Goal: Task Accomplishment & Management: Manage account settings

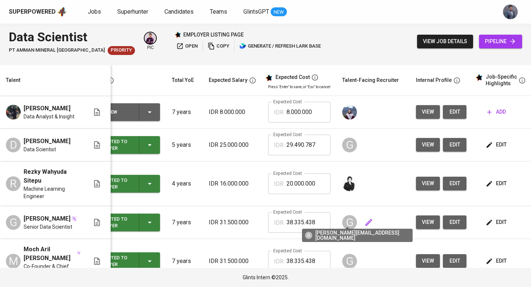
scroll to position [16, 26]
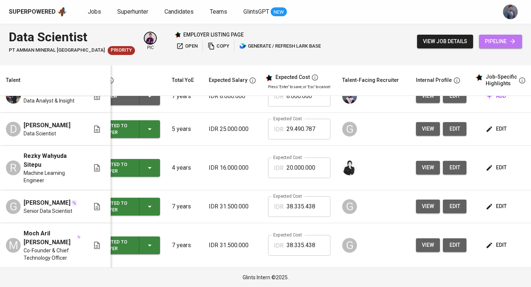
click at [489, 39] on span "pipeline" at bounding box center [500, 41] width 31 height 9
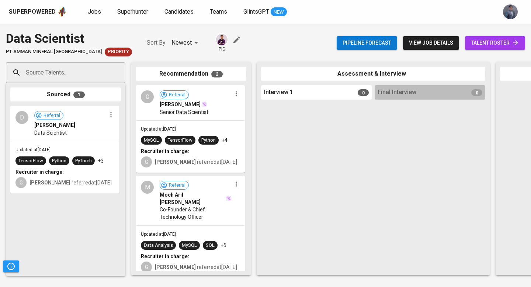
click at [472, 44] on span "talent roster" at bounding box center [495, 42] width 48 height 9
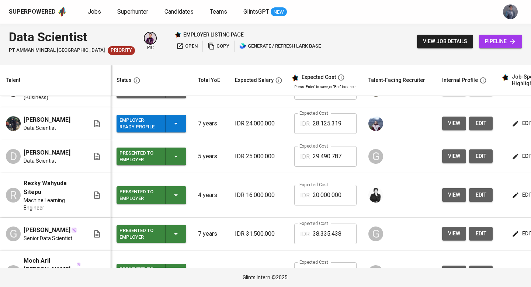
scroll to position [56, 0]
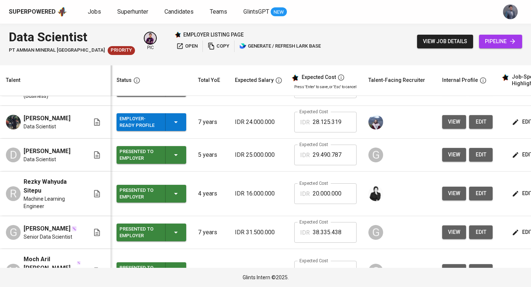
click at [496, 36] on link "pipeline" at bounding box center [500, 42] width 43 height 14
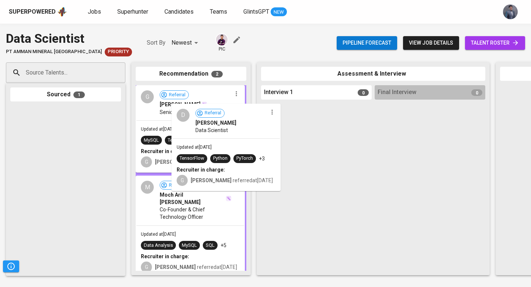
drag, startPoint x: 71, startPoint y: 119, endPoint x: 234, endPoint y: 116, distance: 163.4
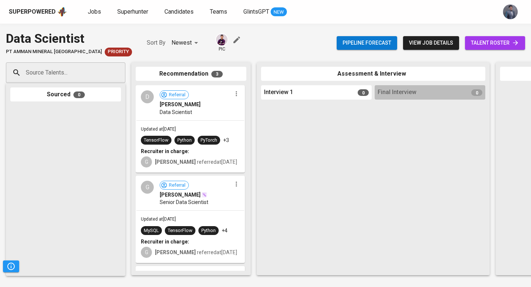
click at [482, 43] on span "talent roster" at bounding box center [495, 42] width 48 height 9
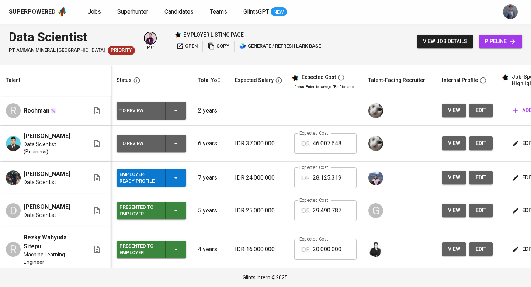
scroll to position [0, 100]
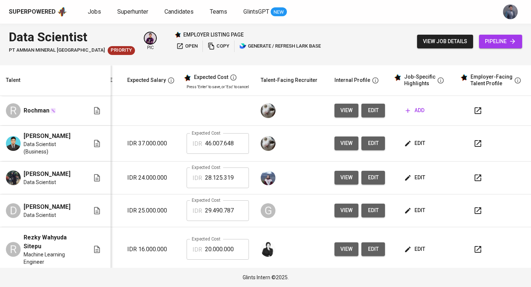
click at [183, 44] on span "open" at bounding box center [186, 46] width 21 height 8
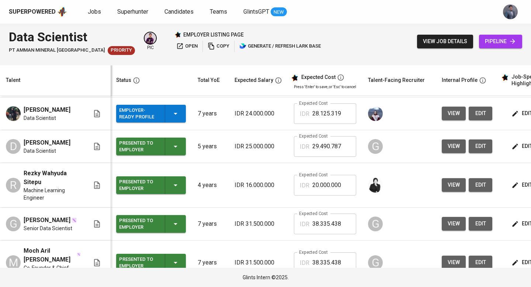
scroll to position [82, 0]
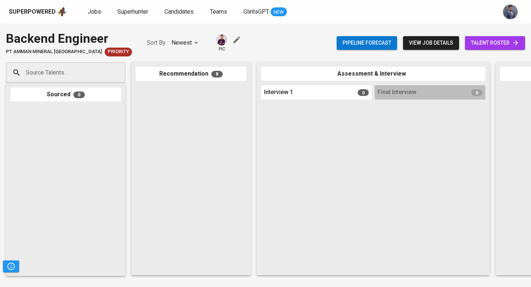
scroll to position [545, 0]
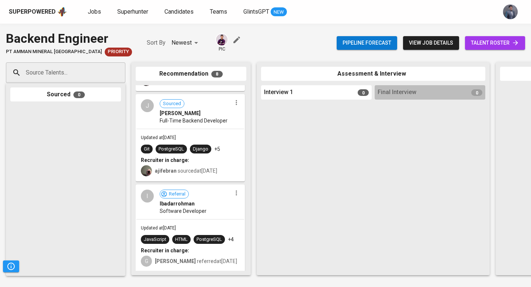
click at [484, 44] on span "talent roster" at bounding box center [495, 42] width 48 height 9
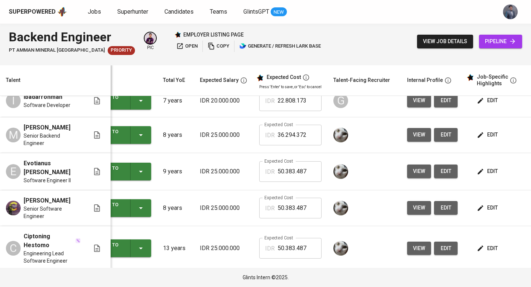
scroll to position [0, 35]
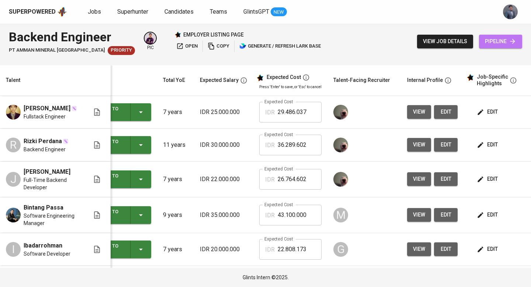
click at [491, 39] on span "pipeline" at bounding box center [500, 41] width 31 height 9
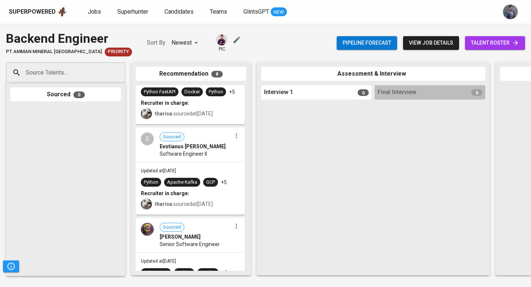
scroll to position [52, 0]
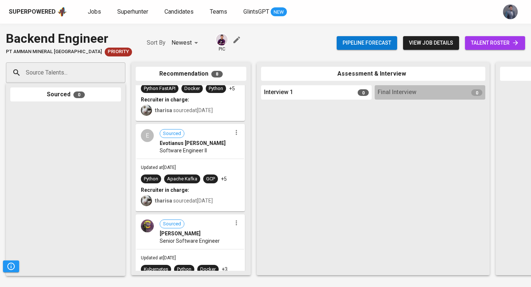
click at [492, 40] on span "talent roster" at bounding box center [495, 42] width 48 height 9
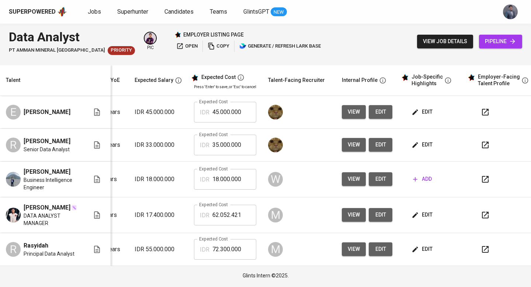
scroll to position [3, 111]
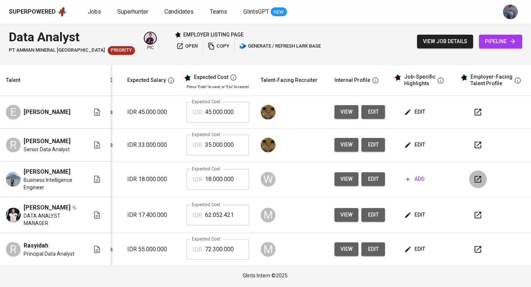
click at [475, 179] on icon "button" at bounding box center [478, 179] width 7 height 7
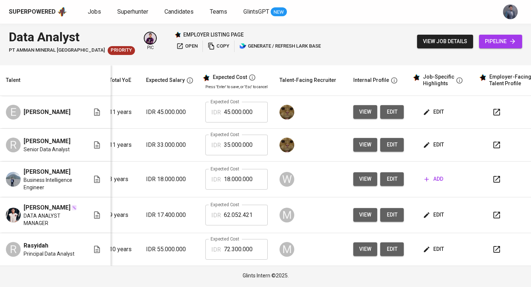
scroll to position [0, 100]
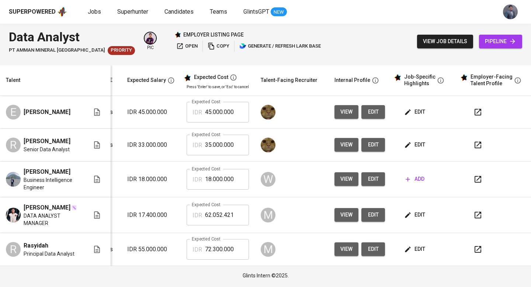
click at [474, 180] on icon "button" at bounding box center [478, 179] width 9 height 9
click at [474, 148] on icon "button" at bounding box center [478, 145] width 9 height 9
click at [474, 115] on icon "button" at bounding box center [478, 112] width 9 height 9
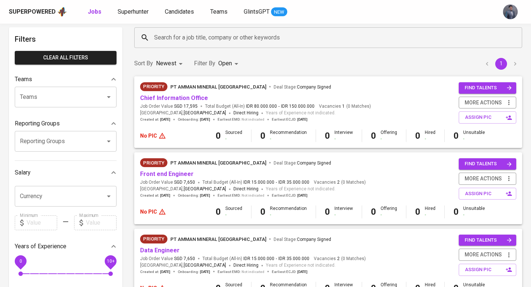
scroll to position [28, 0]
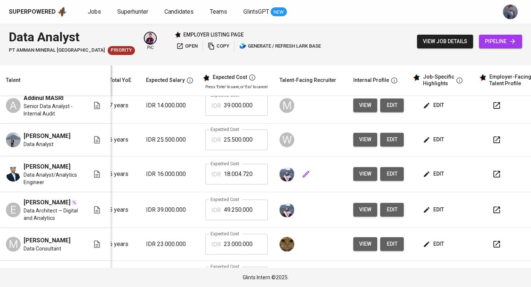
scroll to position [0, 100]
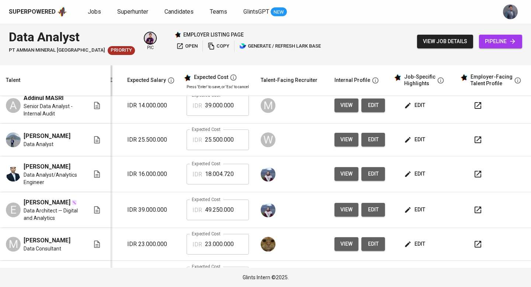
click at [476, 140] on icon "button" at bounding box center [478, 139] width 9 height 9
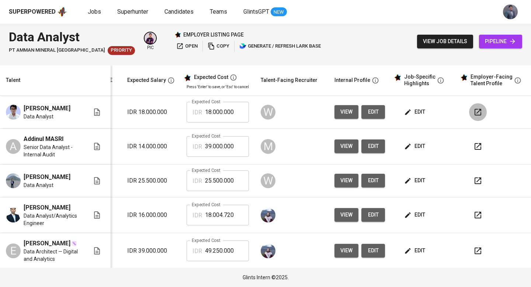
click at [474, 110] on icon "button" at bounding box center [478, 112] width 9 height 9
click at [474, 145] on icon "button" at bounding box center [478, 146] width 9 height 9
click at [474, 148] on icon "button" at bounding box center [478, 146] width 9 height 9
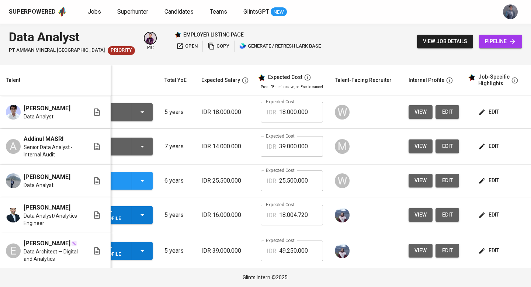
scroll to position [0, 0]
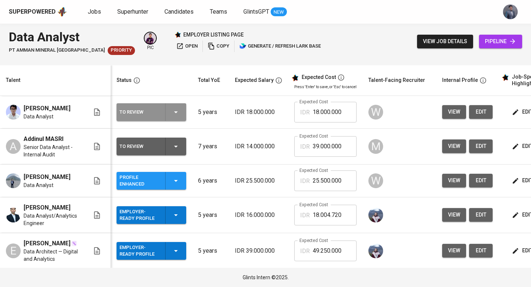
click at [176, 116] on icon "button" at bounding box center [176, 112] width 9 height 9
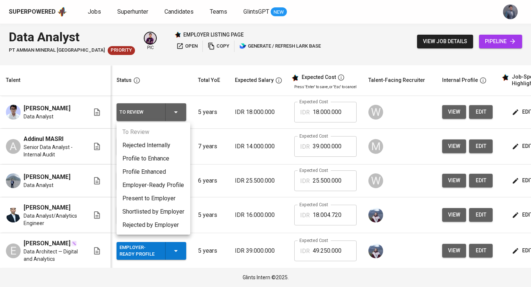
click at [163, 185] on li "Employer-Ready Profile" at bounding box center [154, 185] width 74 height 13
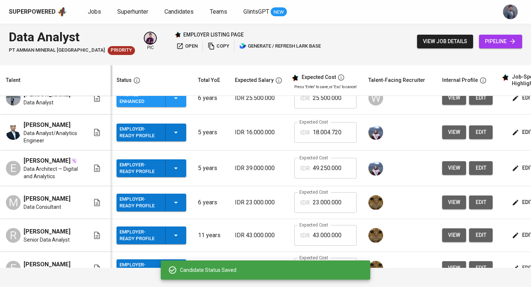
scroll to position [0, 106]
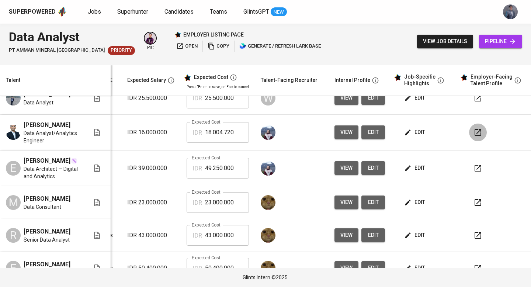
click at [474, 134] on icon "button" at bounding box center [478, 132] width 9 height 9
click at [474, 172] on icon "button" at bounding box center [478, 168] width 9 height 9
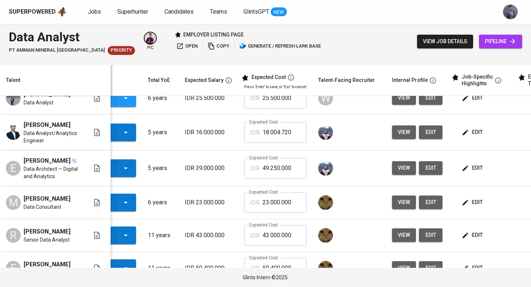
scroll to position [0, 0]
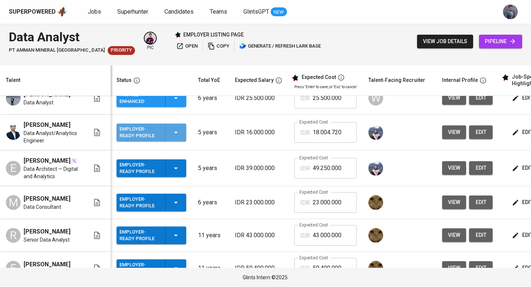
click at [182, 130] on div "Employer-Ready Profile" at bounding box center [152, 133] width 64 height 18
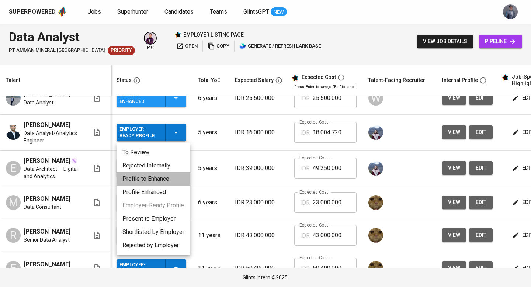
click at [160, 179] on li "Profile to Enhance" at bounding box center [154, 178] width 74 height 13
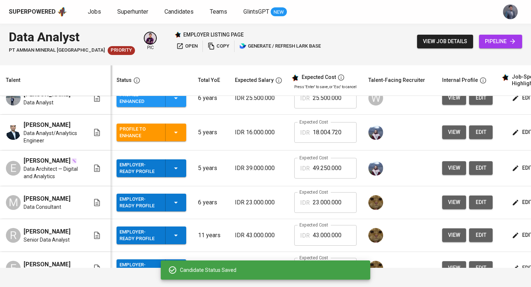
click at [179, 173] on icon "button" at bounding box center [176, 168] width 9 height 9
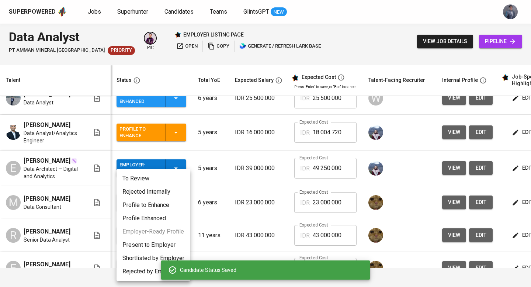
click at [153, 218] on li "Profile Enhanced" at bounding box center [154, 218] width 74 height 13
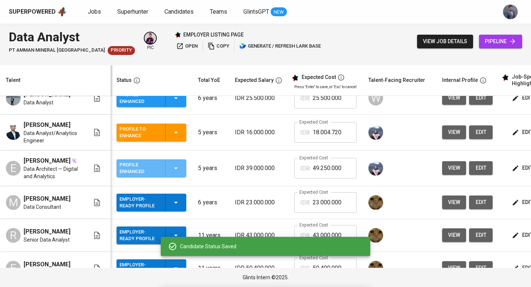
click at [174, 171] on icon "button" at bounding box center [176, 168] width 9 height 9
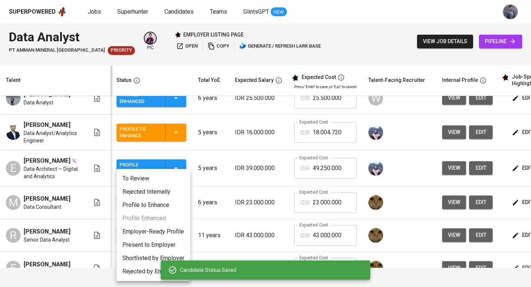
click at [153, 196] on li "Rejected Internally" at bounding box center [154, 191] width 74 height 13
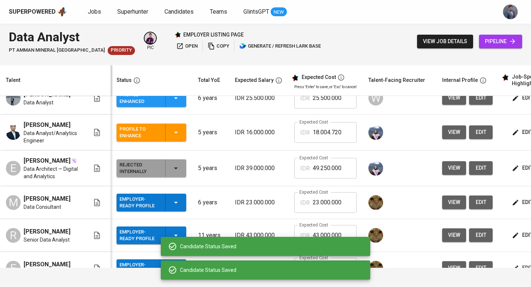
click at [177, 173] on icon "button" at bounding box center [176, 168] width 9 height 9
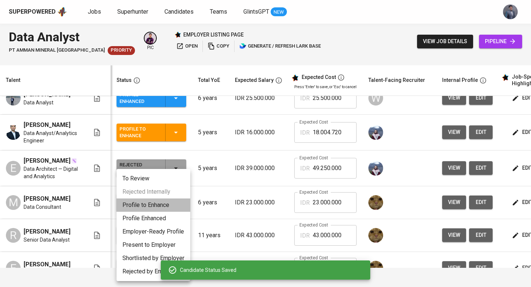
click at [162, 206] on li "Profile to Enhance" at bounding box center [154, 204] width 74 height 13
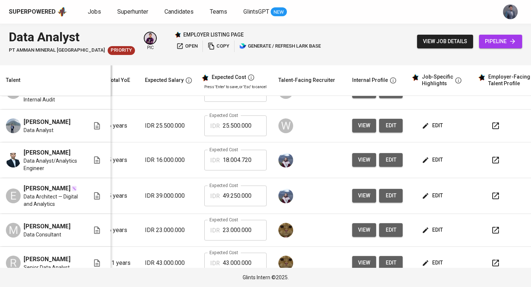
scroll to position [55, 90]
click at [495, 158] on icon "button" at bounding box center [495, 159] width 7 height 7
click at [491, 199] on icon "button" at bounding box center [495, 195] width 9 height 9
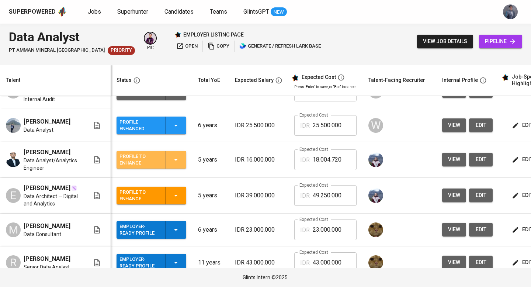
click at [177, 160] on icon "button" at bounding box center [176, 160] width 4 height 2
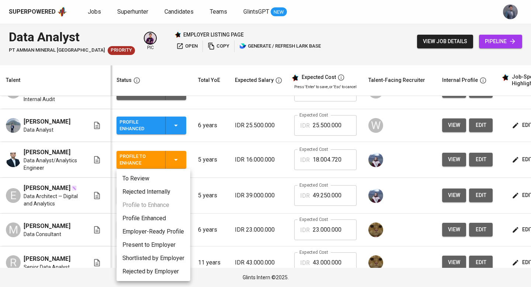
click at [165, 232] on li "Employer-Ready Profile" at bounding box center [154, 231] width 74 height 13
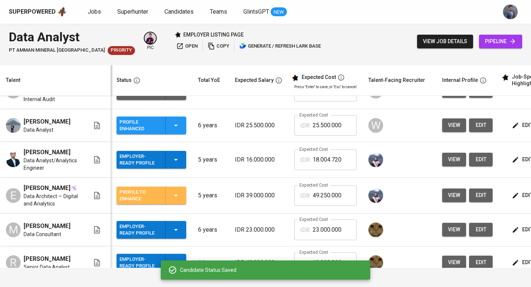
click at [176, 198] on icon "button" at bounding box center [176, 195] width 9 height 9
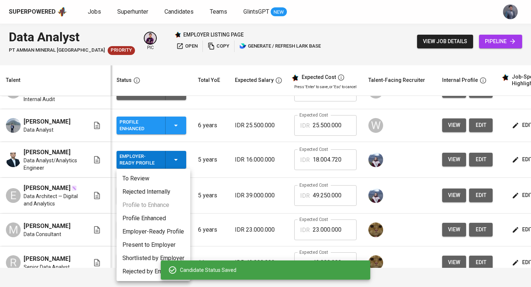
click at [167, 234] on li "Employer-Ready Profile" at bounding box center [154, 231] width 74 height 13
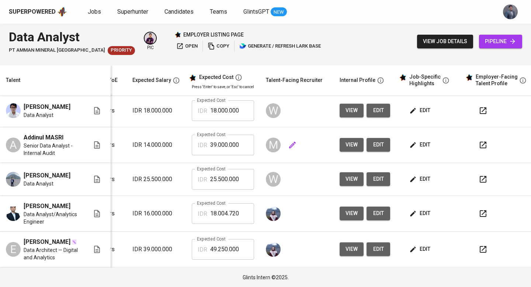
scroll to position [0, 106]
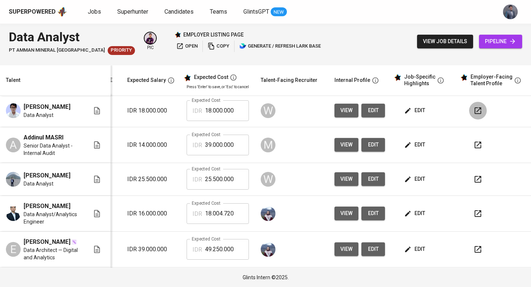
click at [475, 111] on icon "button" at bounding box center [478, 110] width 7 height 7
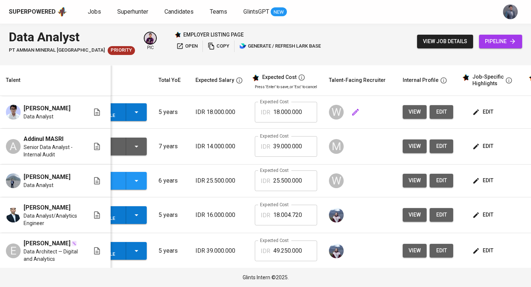
scroll to position [0, 0]
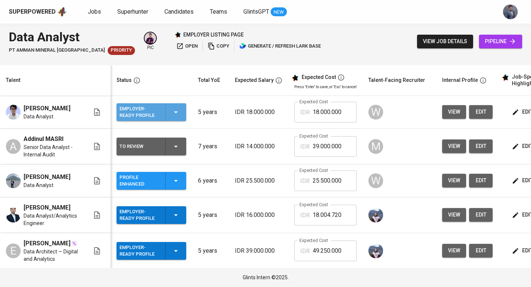
click at [181, 114] on div "Employer-Ready Profile" at bounding box center [152, 112] width 64 height 18
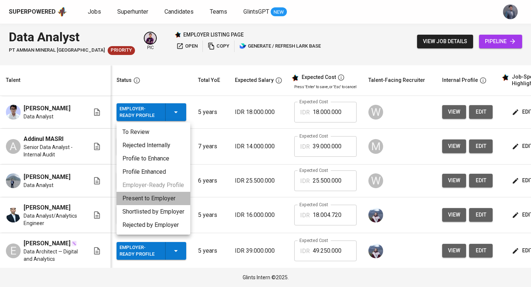
click at [158, 197] on li "Present to Employer" at bounding box center [154, 198] width 74 height 13
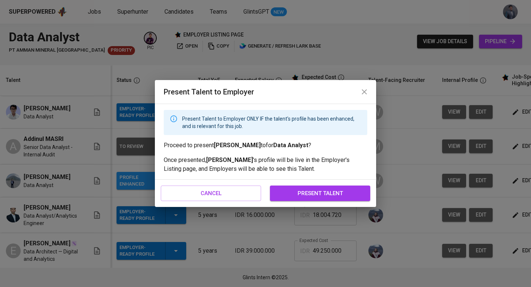
click at [305, 196] on span "present talent" at bounding box center [320, 194] width 84 height 10
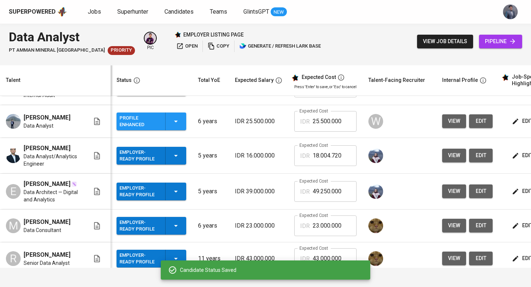
scroll to position [72, 0]
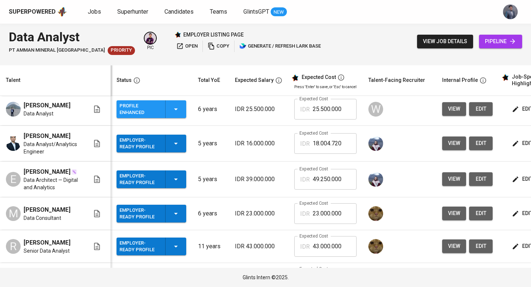
click at [182, 144] on div "Employer-Ready Profile" at bounding box center [152, 144] width 64 height 18
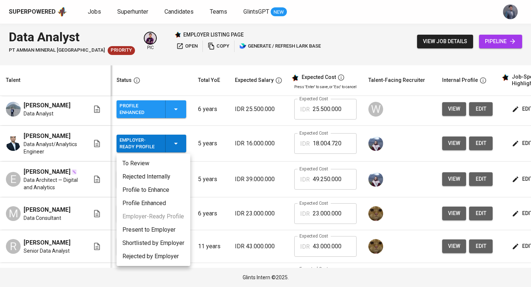
click at [159, 224] on li "Present to Employer" at bounding box center [154, 229] width 74 height 13
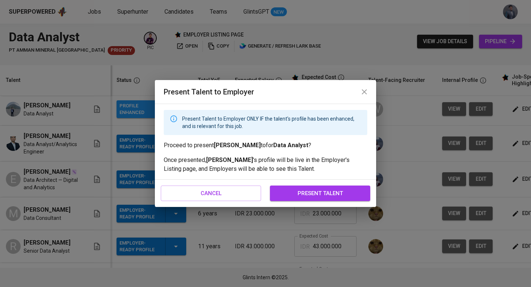
click at [272, 189] on button "present talent" at bounding box center [320, 193] width 100 height 15
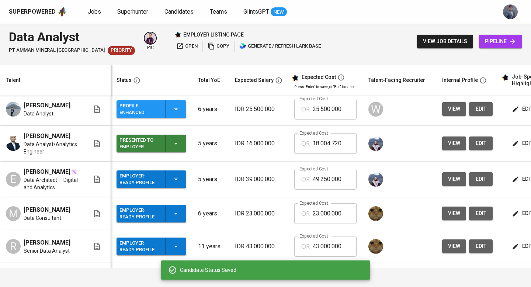
click at [175, 184] on icon "button" at bounding box center [176, 179] width 9 height 9
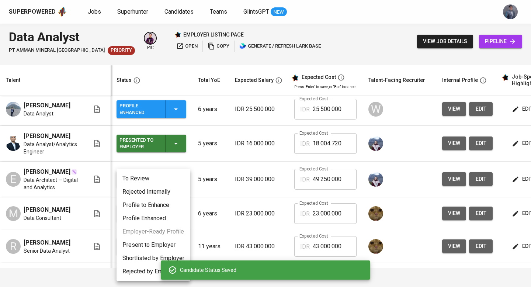
click at [161, 243] on li "Present to Employer" at bounding box center [154, 244] width 74 height 13
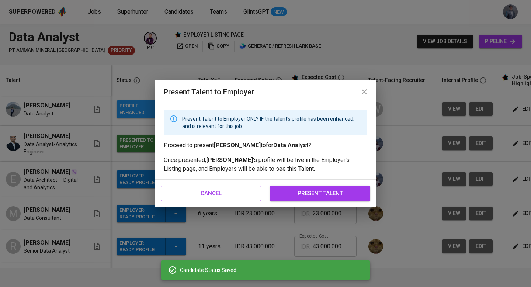
click at [295, 190] on span "present talent" at bounding box center [320, 194] width 84 height 10
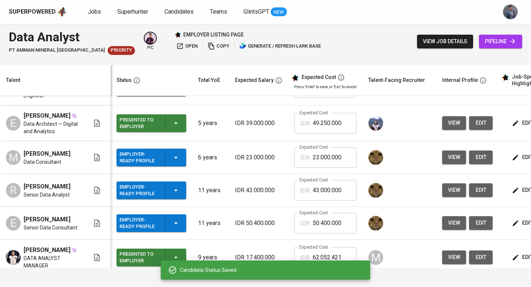
scroll to position [165, 0]
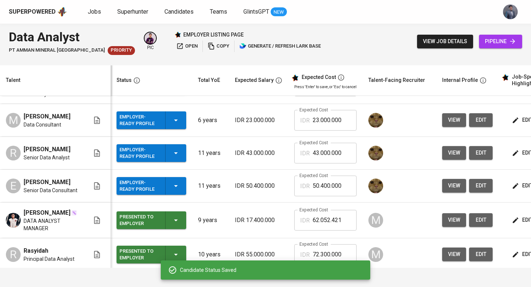
click at [177, 125] on icon "button" at bounding box center [176, 120] width 9 height 9
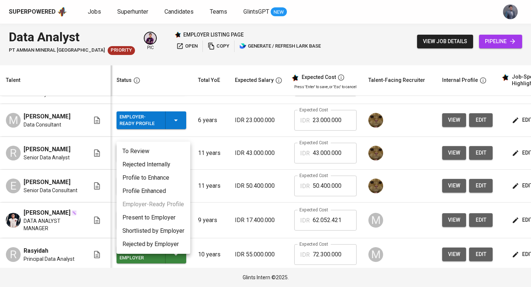
click at [377, 132] on div at bounding box center [265, 143] width 531 height 287
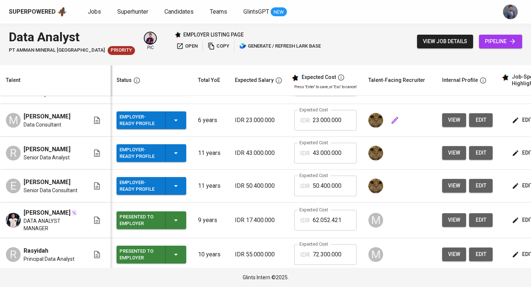
scroll to position [0, 0]
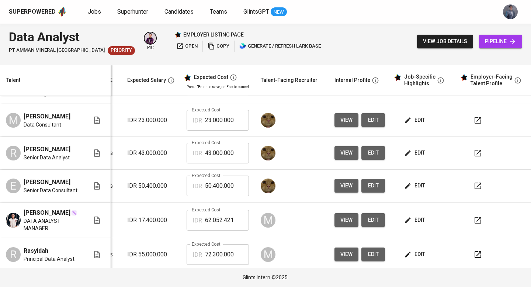
click at [474, 125] on icon "button" at bounding box center [478, 120] width 9 height 9
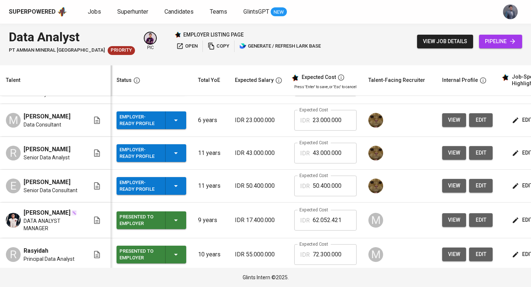
click at [183, 129] on button "Employer-Ready Profile" at bounding box center [152, 120] width 70 height 18
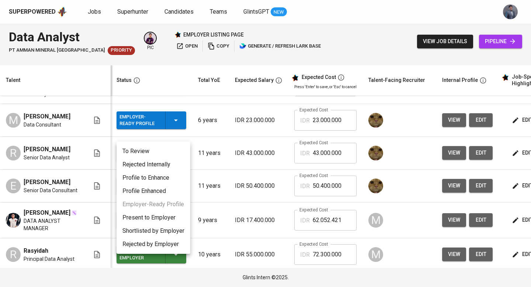
click at [156, 214] on li "Present to Employer" at bounding box center [154, 217] width 74 height 13
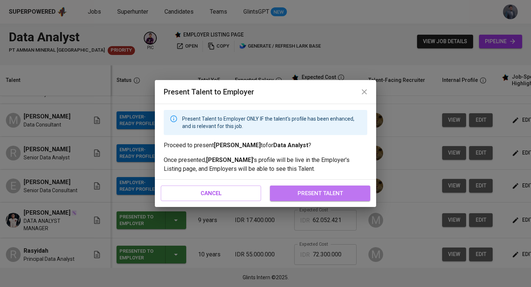
click at [318, 190] on span "present talent" at bounding box center [320, 194] width 84 height 10
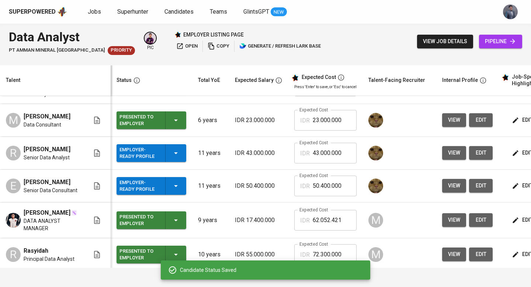
click at [177, 158] on icon "button" at bounding box center [176, 153] width 9 height 9
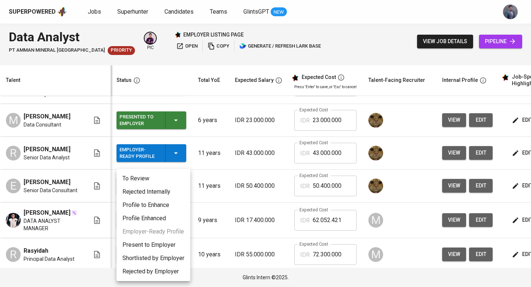
click at [242, 162] on div at bounding box center [265, 143] width 531 height 287
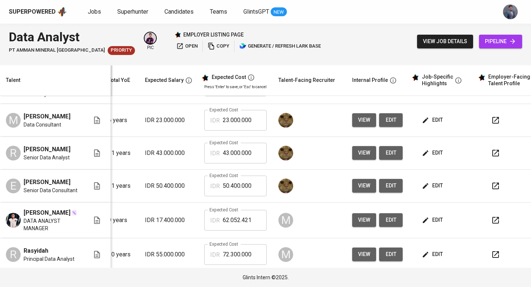
scroll to position [0, 106]
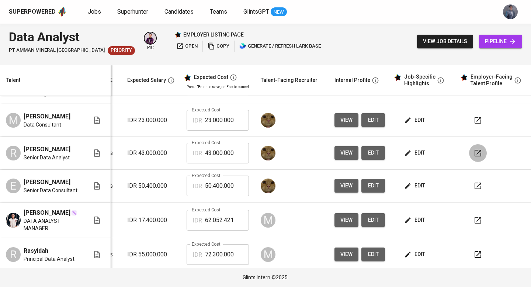
click at [474, 158] on icon "button" at bounding box center [478, 153] width 9 height 9
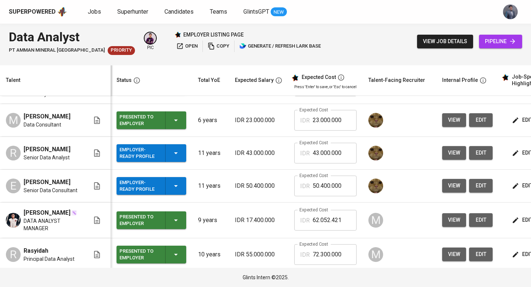
click at [178, 158] on icon "button" at bounding box center [176, 153] width 9 height 9
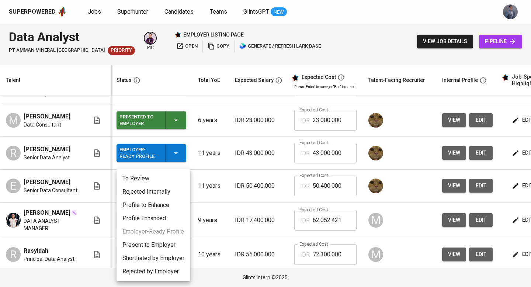
click at [160, 242] on li "Present to Employer" at bounding box center [154, 244] width 74 height 13
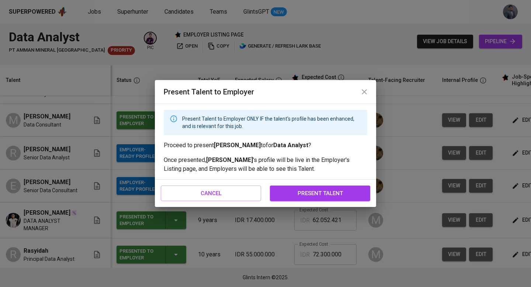
click at [312, 190] on span "present talent" at bounding box center [320, 194] width 84 height 10
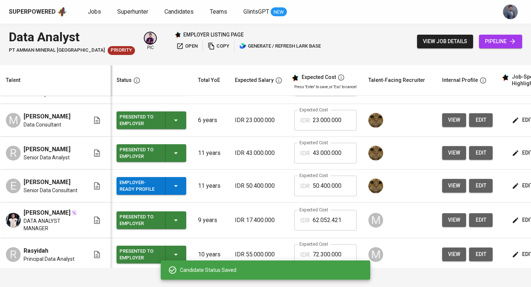
scroll to position [0, 106]
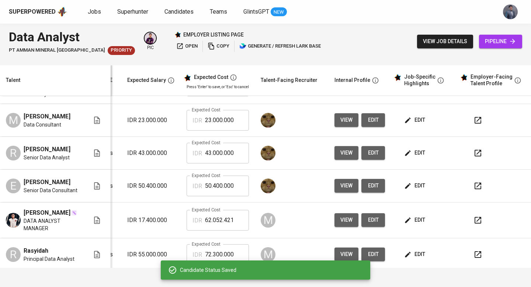
click at [474, 190] on icon "button" at bounding box center [478, 185] width 9 height 9
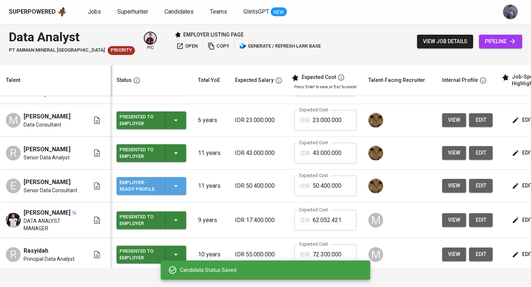
click at [177, 190] on icon "button" at bounding box center [176, 185] width 9 height 9
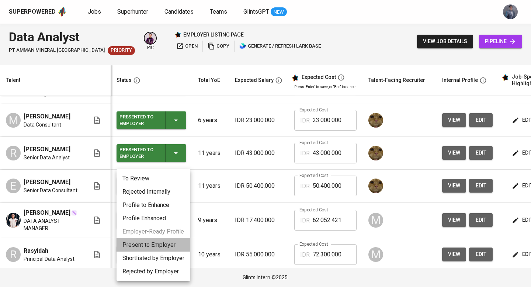
click at [148, 242] on li "Present to Employer" at bounding box center [154, 244] width 74 height 13
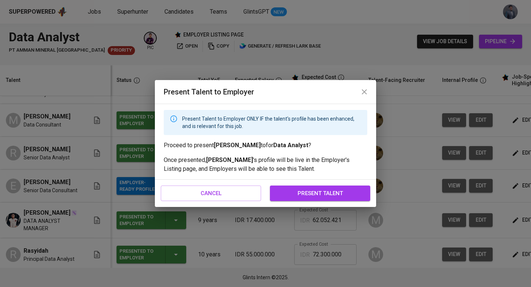
click at [284, 195] on span "present talent" at bounding box center [320, 194] width 84 height 10
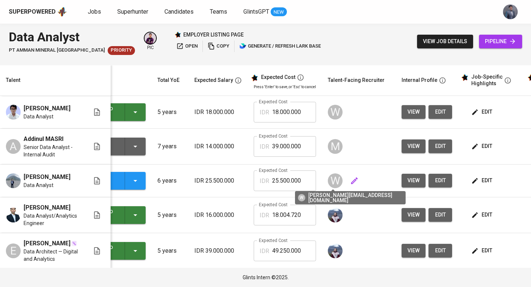
scroll to position [0, 106]
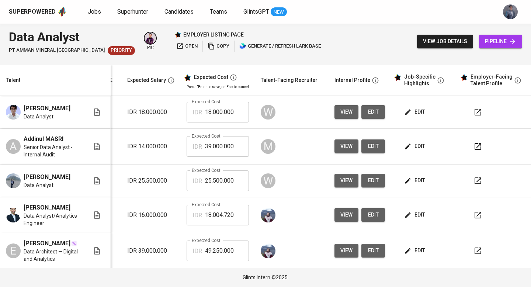
click at [475, 178] on icon "button" at bounding box center [478, 180] width 7 height 7
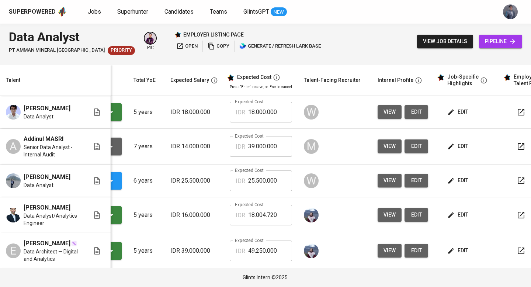
scroll to position [0, 56]
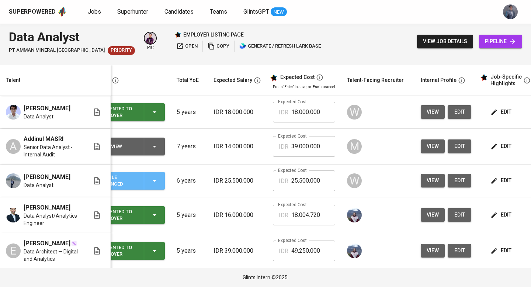
click at [156, 179] on icon "button" at bounding box center [154, 180] width 9 height 9
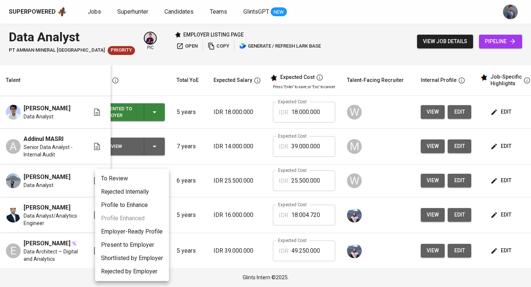
click at [131, 243] on li "Present to Employer" at bounding box center [132, 244] width 74 height 13
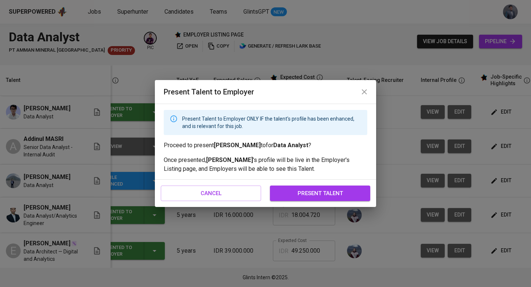
click at [291, 191] on span "present talent" at bounding box center [320, 194] width 84 height 10
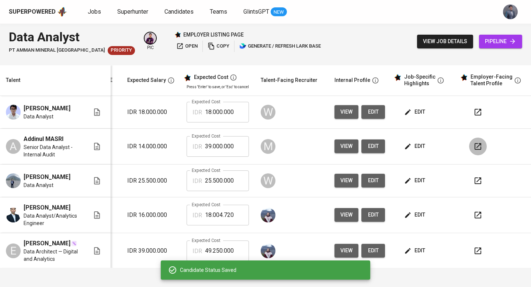
click at [474, 142] on icon "button" at bounding box center [478, 146] width 9 height 9
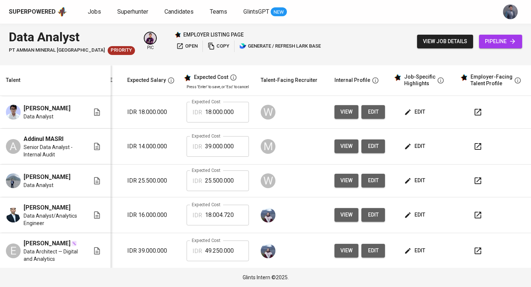
click at [413, 144] on span "edit" at bounding box center [416, 146] width 20 height 9
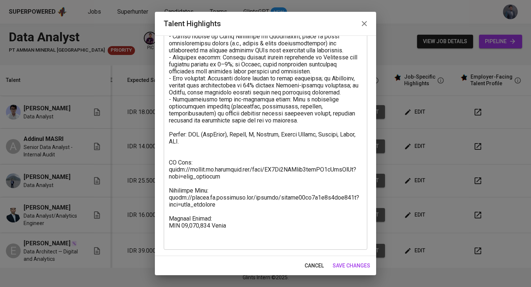
click at [197, 236] on textarea at bounding box center [265, 85] width 193 height 315
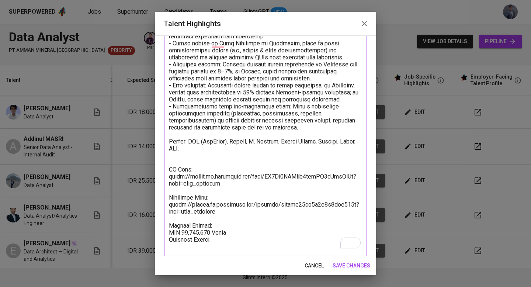
click at [238, 232] on textarea "To enrich screen reader interactions, please activate Accessibility in Grammarl…" at bounding box center [265, 92] width 193 height 315
drag, startPoint x: 233, startPoint y: 233, endPoint x: 163, endPoint y: 234, distance: 70.5
click at [163, 234] on div "Enhance the Talent's profile by adding highlights relevant to this job - accomp…" at bounding box center [265, 145] width 221 height 221
click at [186, 252] on textarea "To enrich screen reader interactions, please activate Accessibility in Grammarl…" at bounding box center [265, 96] width 193 height 322
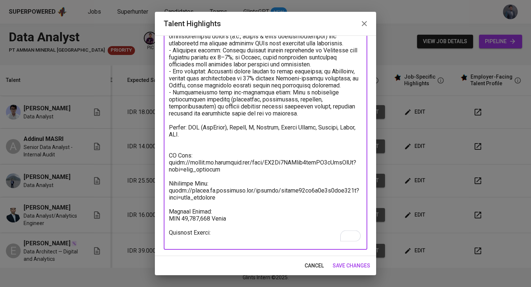
paste textarea "IDR 32,000,000 Gross"
click at [186, 237] on textarea "To enrich screen reader interactions, please activate Accessibility in Grammarl…" at bounding box center [265, 82] width 193 height 322
type textarea "- 8+ years of experience in data analytics and data science across fintech, e-c…"
click at [341, 266] on span "save changes" at bounding box center [352, 265] width 38 height 9
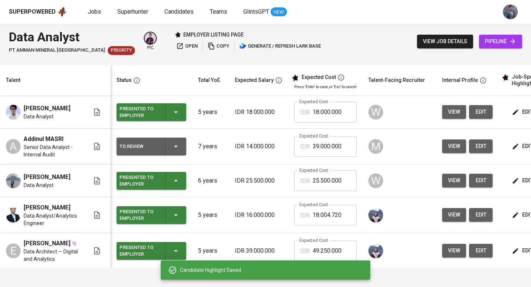
click at [169, 144] on div "To Review" at bounding box center [152, 147] width 64 height 18
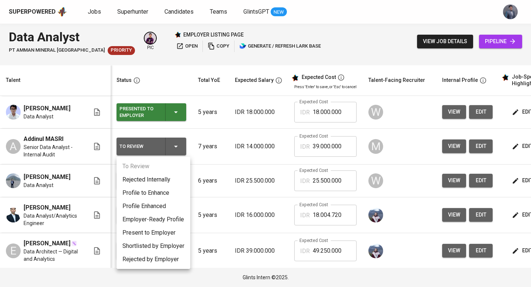
click at [224, 155] on div at bounding box center [265, 143] width 531 height 287
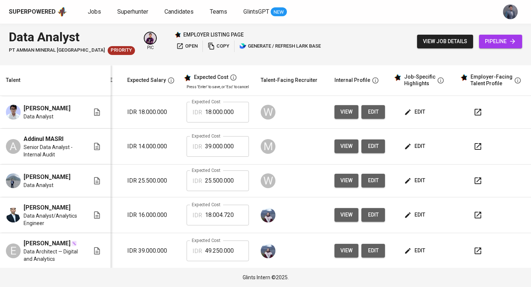
click at [475, 145] on icon "button" at bounding box center [478, 146] width 7 height 7
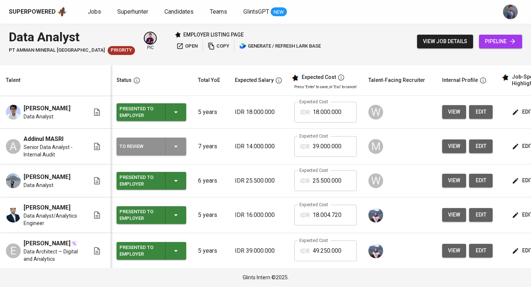
click at [183, 149] on div "To Review" at bounding box center [152, 147] width 64 height 18
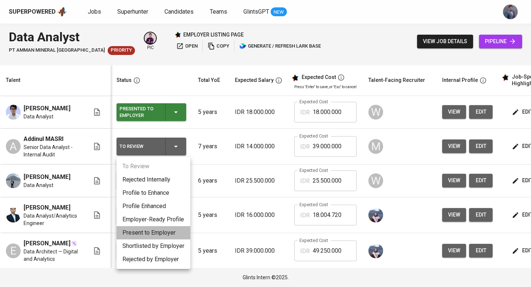
click at [155, 233] on li "Present to Employer" at bounding box center [154, 232] width 74 height 13
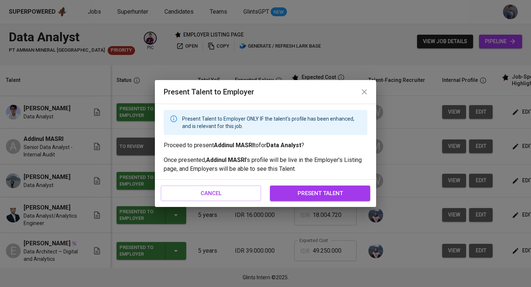
click at [289, 193] on span "present talent" at bounding box center [320, 194] width 84 height 10
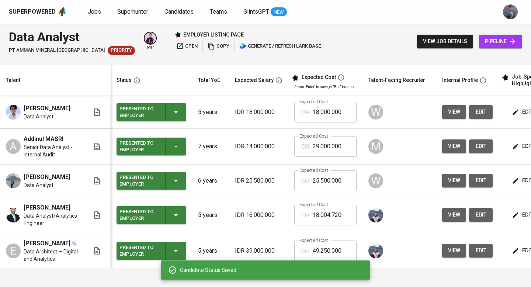
click at [497, 37] on span "pipeline" at bounding box center [500, 41] width 31 height 9
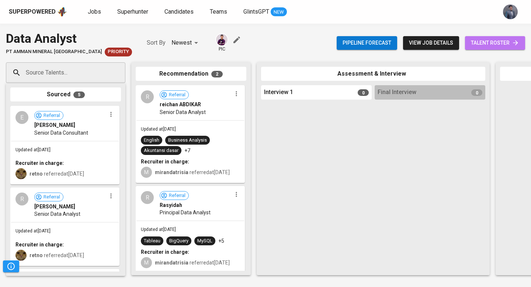
click at [493, 43] on span "talent roster" at bounding box center [495, 42] width 48 height 9
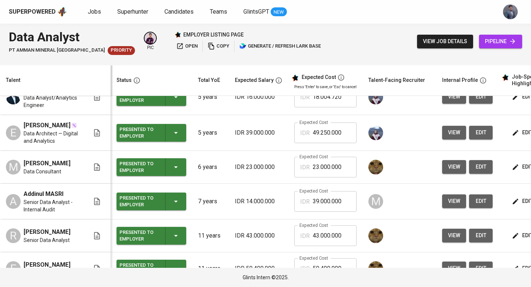
click at [491, 44] on span "pipeline" at bounding box center [500, 41] width 31 height 9
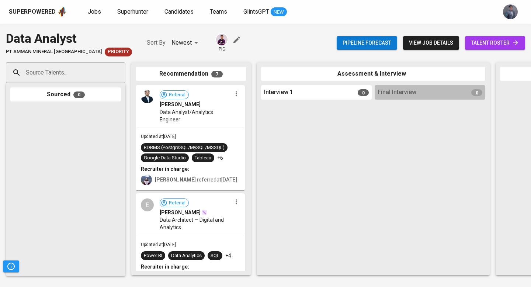
click at [491, 45] on span "talent roster" at bounding box center [495, 42] width 48 height 9
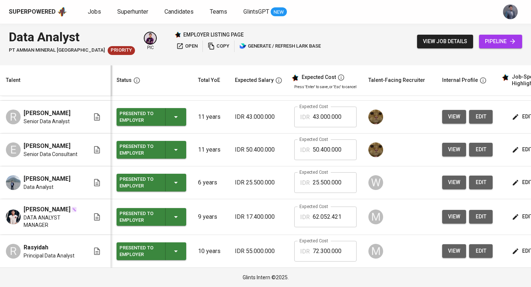
scroll to position [186, 0]
click at [484, 37] on link "pipeline" at bounding box center [500, 42] width 43 height 14
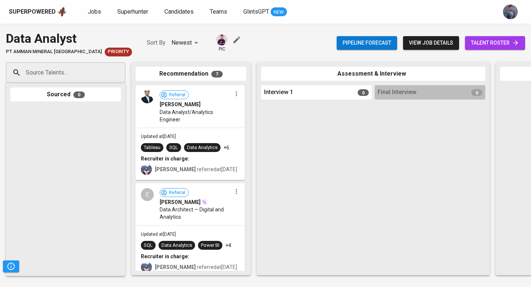
click at [477, 45] on span "talent roster" at bounding box center [495, 42] width 48 height 9
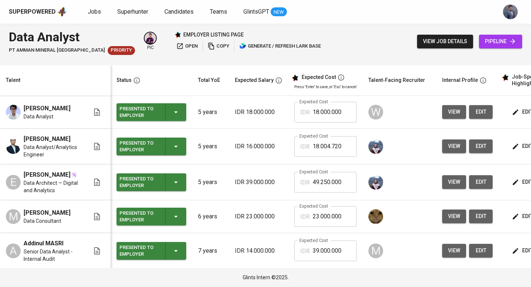
click at [492, 45] on span "pipeline" at bounding box center [500, 41] width 31 height 9
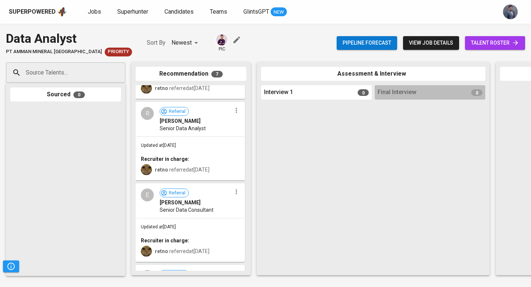
scroll to position [451, 0]
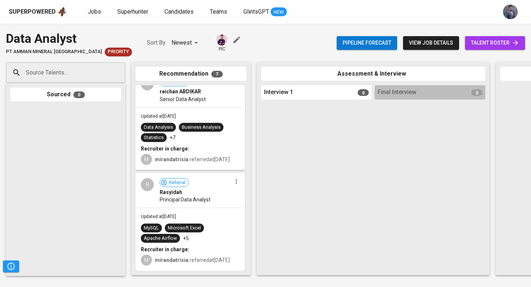
click at [471, 38] on span "talent roster" at bounding box center [495, 42] width 48 height 9
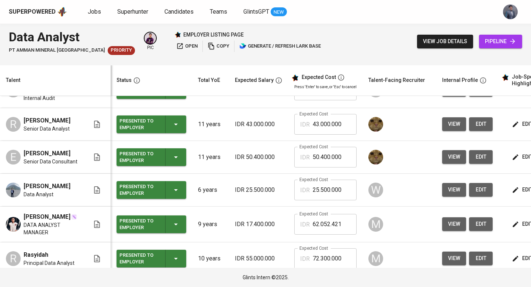
scroll to position [186, 0]
